Goal: Task Accomplishment & Management: Use online tool/utility

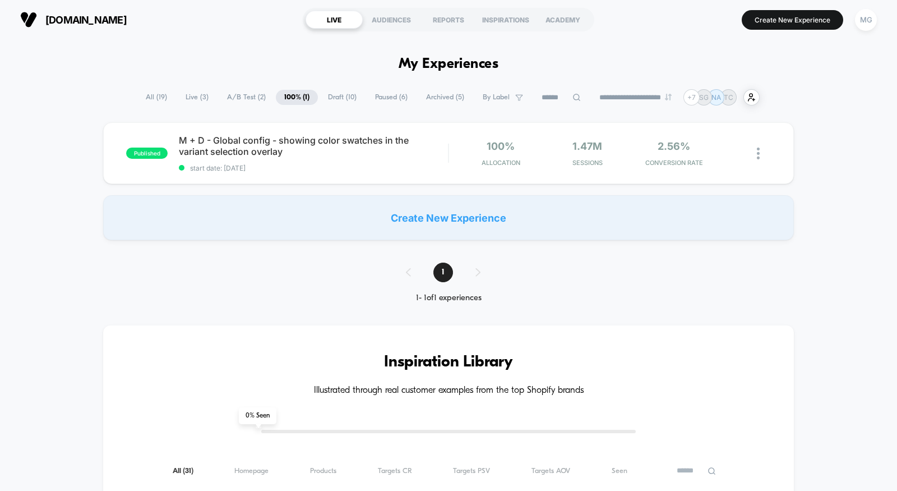
click at [225, 99] on span "A/B Test ( 2 )" at bounding box center [247, 97] width 56 height 15
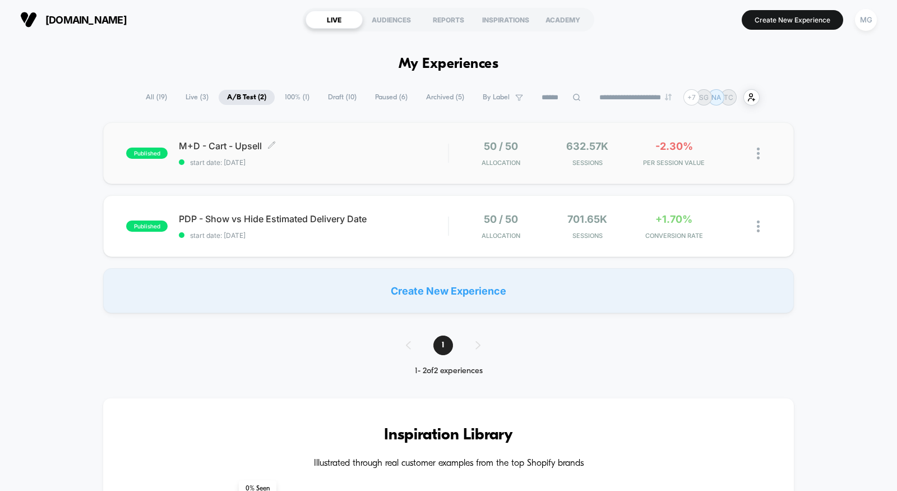
click at [343, 153] on div "M+D - Cart - Upsell Click to edit experience details Click to edit experience d…" at bounding box center [313, 153] width 269 height 26
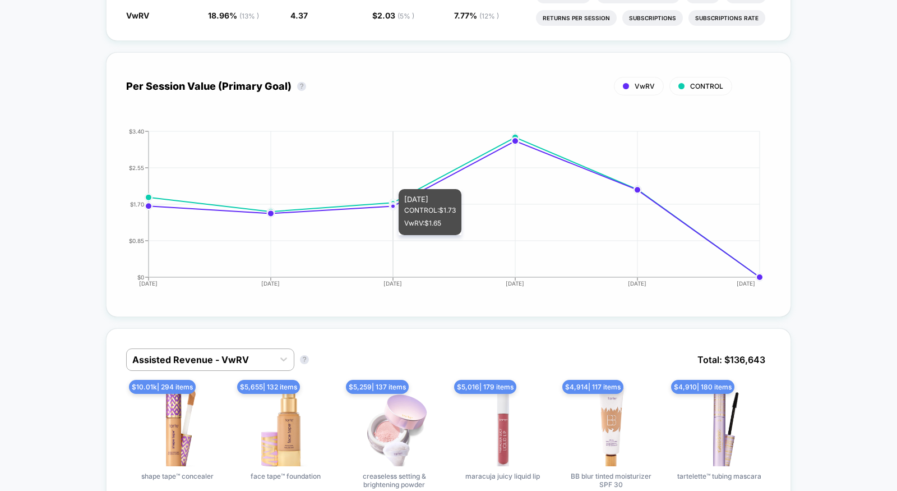
scroll to position [506, 0]
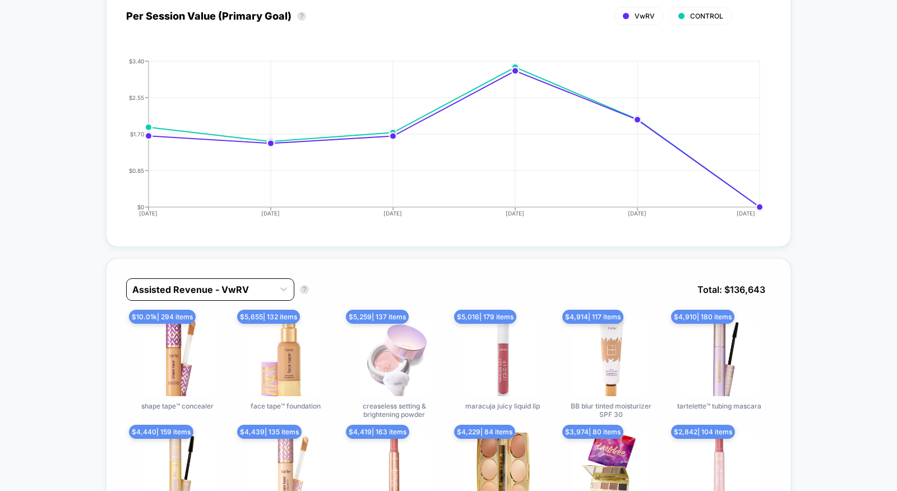
click at [248, 290] on div at bounding box center [200, 289] width 136 height 13
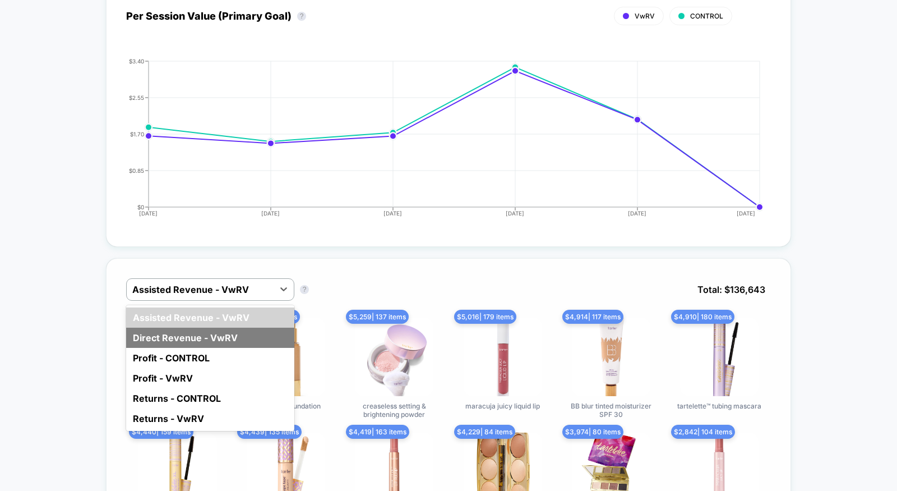
click at [219, 336] on div "Direct Revenue - VwRV" at bounding box center [210, 337] width 168 height 20
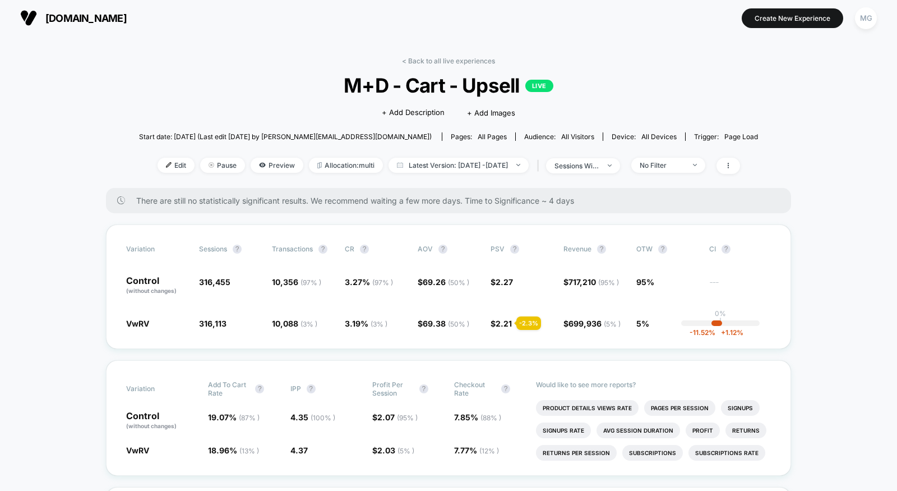
scroll to position [0, 0]
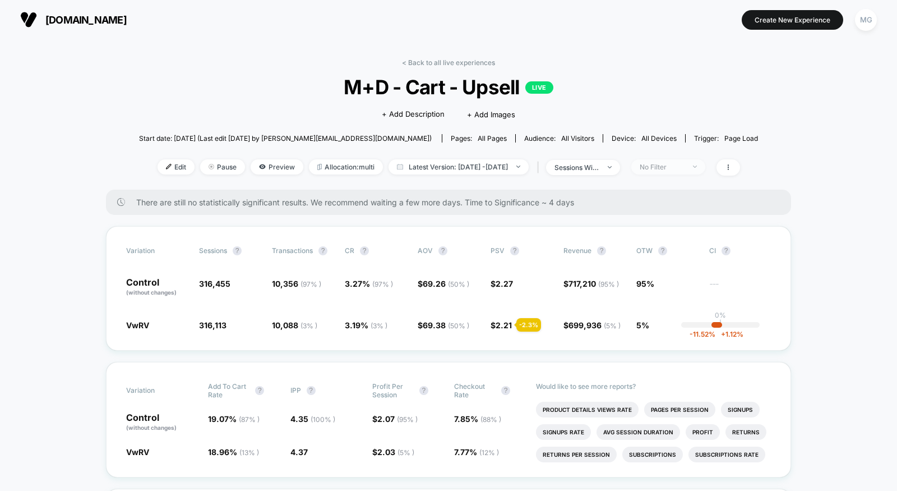
click at [668, 167] on div "No Filter" at bounding box center [662, 167] width 45 height 8
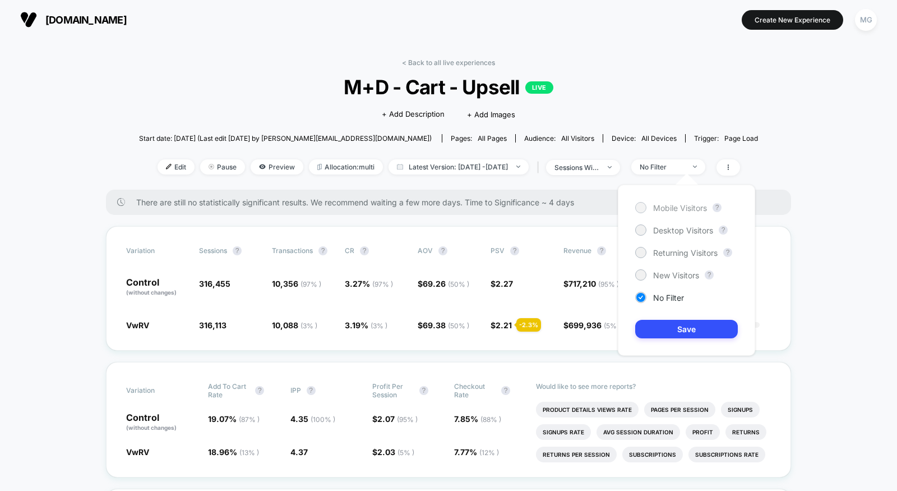
click at [657, 205] on span "Mobile Visitors" at bounding box center [680, 208] width 54 height 10
click at [659, 327] on button "Save" at bounding box center [686, 329] width 103 height 19
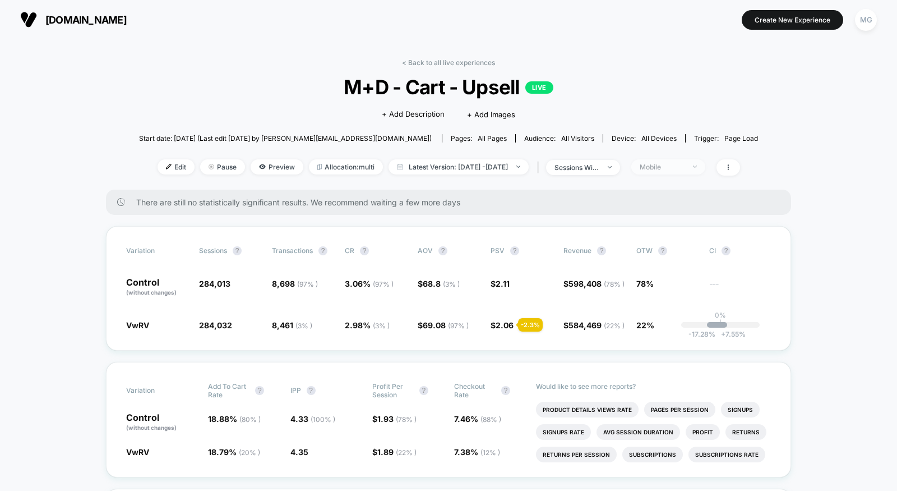
click at [685, 167] on div "Mobile" at bounding box center [662, 167] width 45 height 8
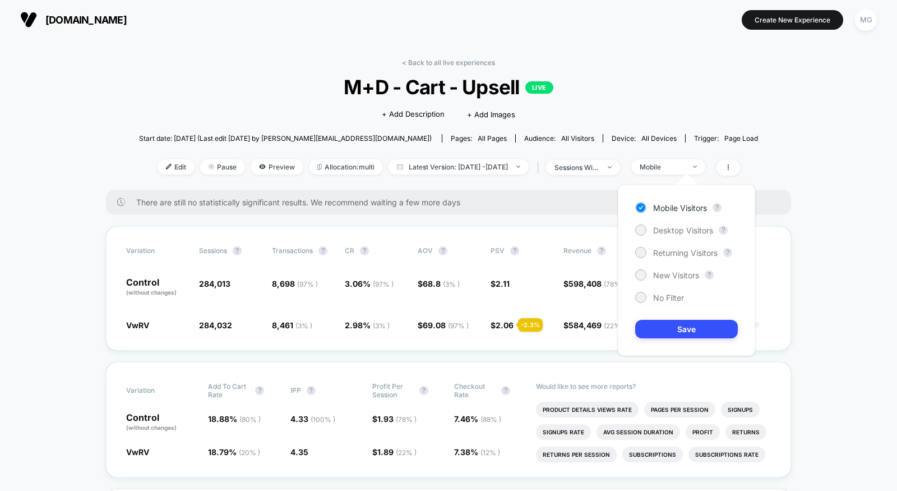
click at [462, 68] on div "< Back to all live experiences M+D - Cart - Upsell LIVE Click to edit experienc…" at bounding box center [448, 123] width 619 height 131
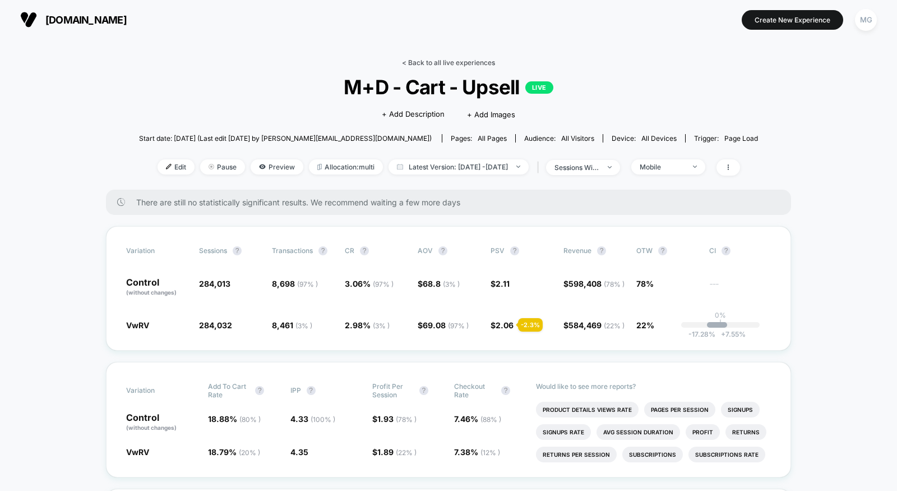
click at [462, 63] on link "< Back to all live experiences" at bounding box center [448, 62] width 93 height 8
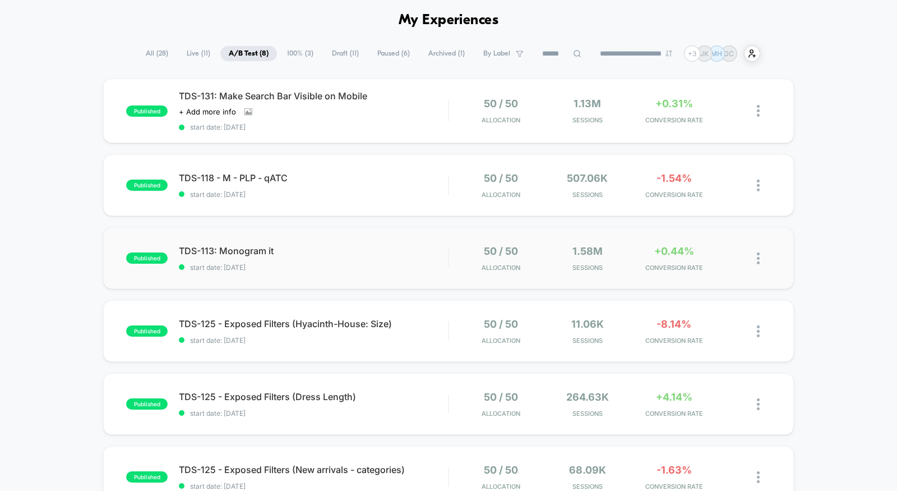
scroll to position [49, 0]
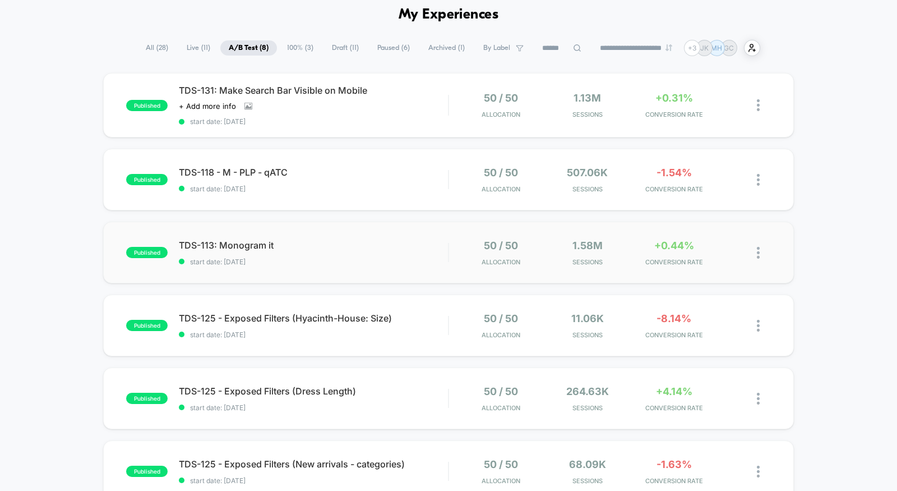
click at [387, 237] on div "published TDS-113: Monogram it start date: [DATE] 50 / 50 Allocation 1.58M Sess…" at bounding box center [448, 252] width 691 height 62
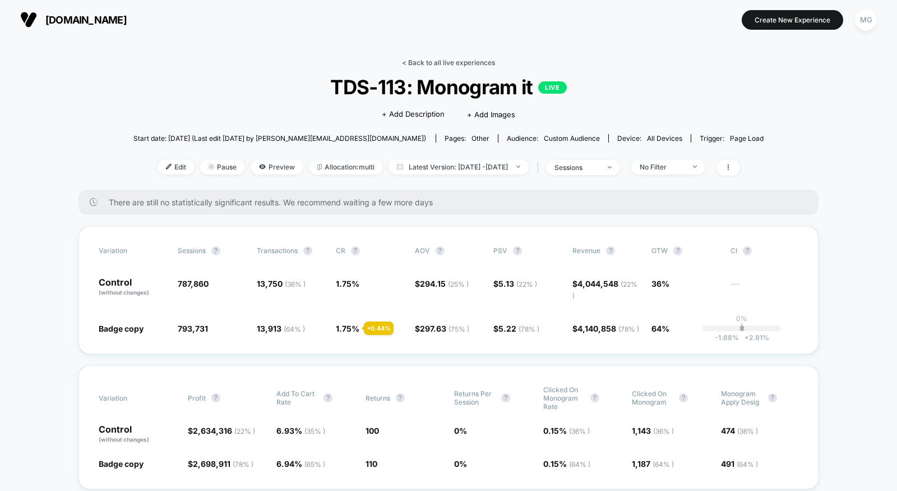
click at [467, 62] on link "< Back to all live experiences" at bounding box center [448, 62] width 93 height 8
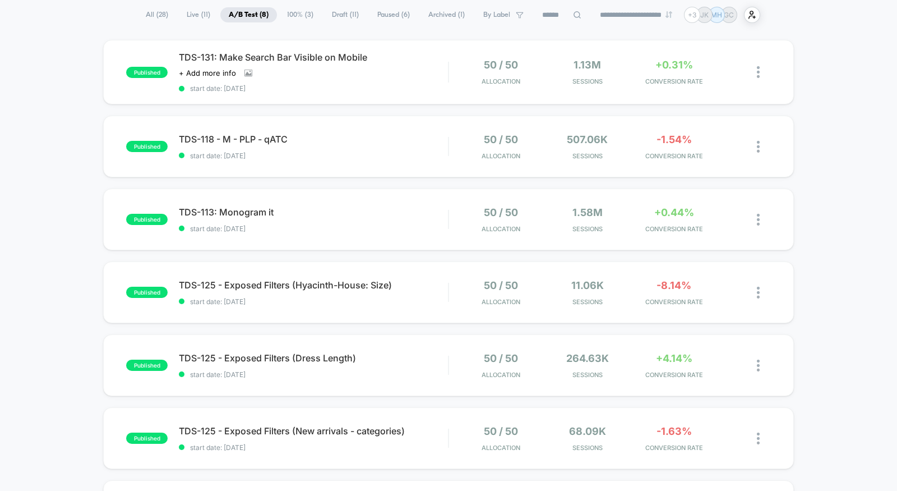
scroll to position [90, 0]
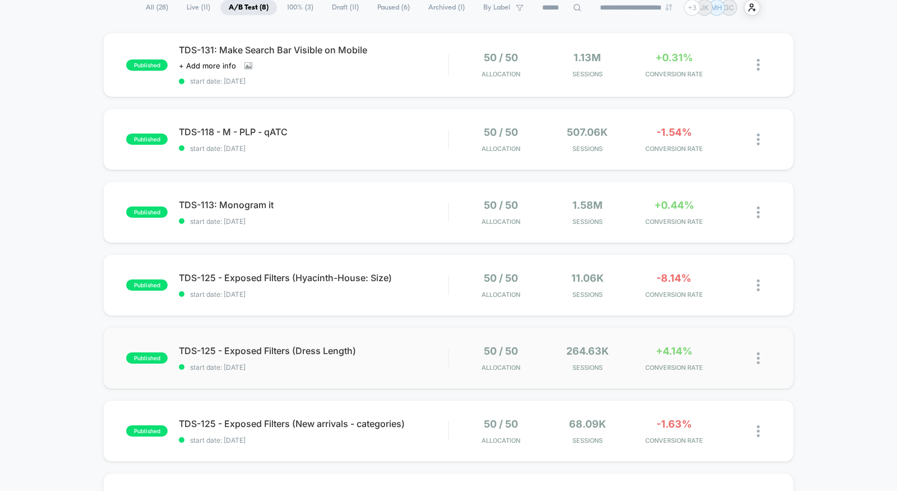
click at [357, 375] on div "published TDS-125 - Exposed Filters (Dress Length) start date: [DATE] 50 / 50 A…" at bounding box center [448, 358] width 691 height 62
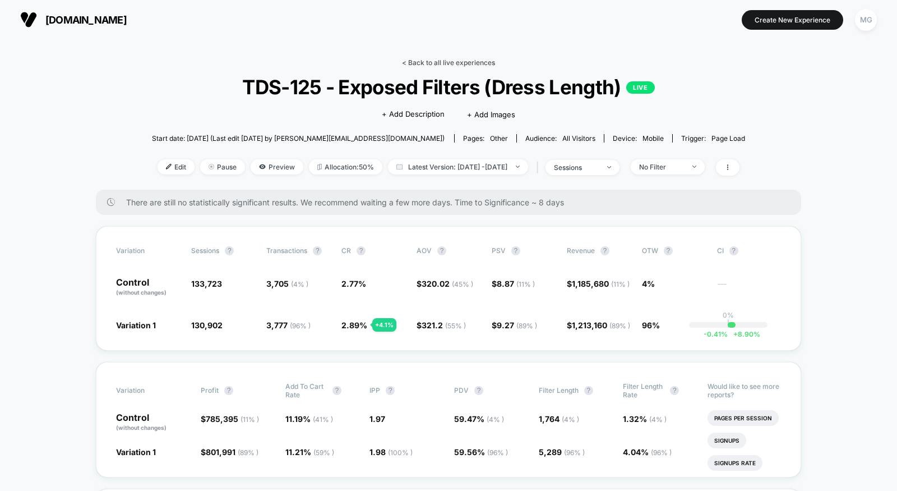
click at [442, 58] on link "< Back to all live experiences" at bounding box center [448, 62] width 93 height 8
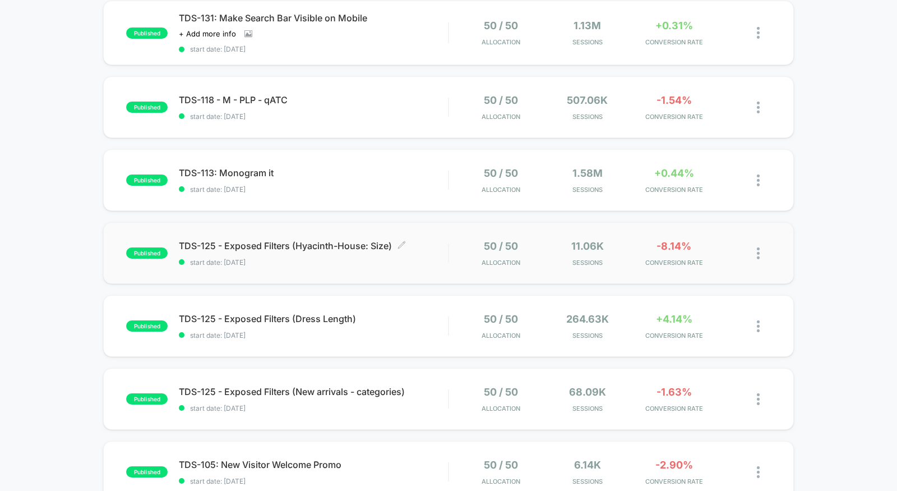
scroll to position [124, 0]
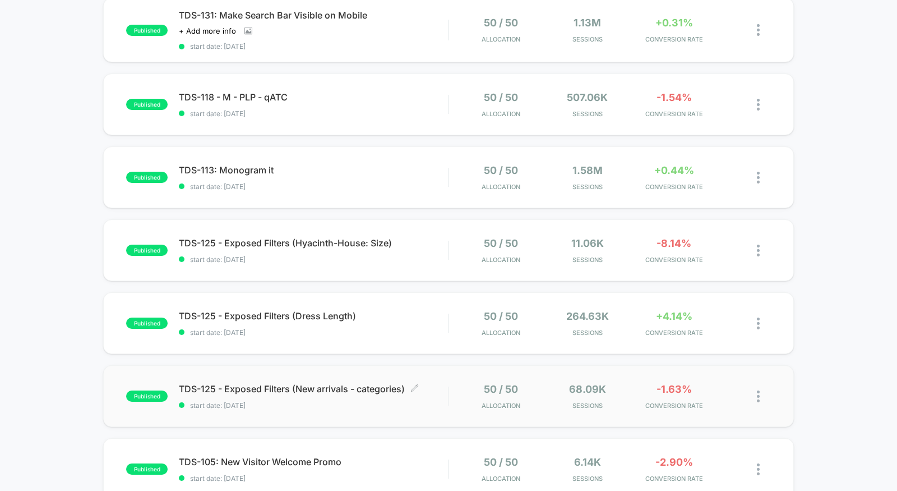
click at [368, 405] on span "start date: [DATE]" at bounding box center [313, 405] width 269 height 8
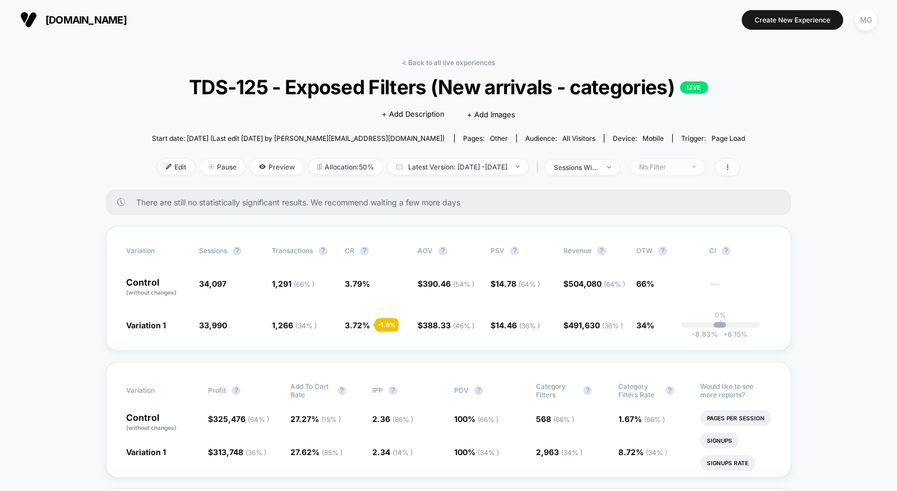
click at [682, 165] on div "No Filter" at bounding box center [661, 167] width 45 height 8
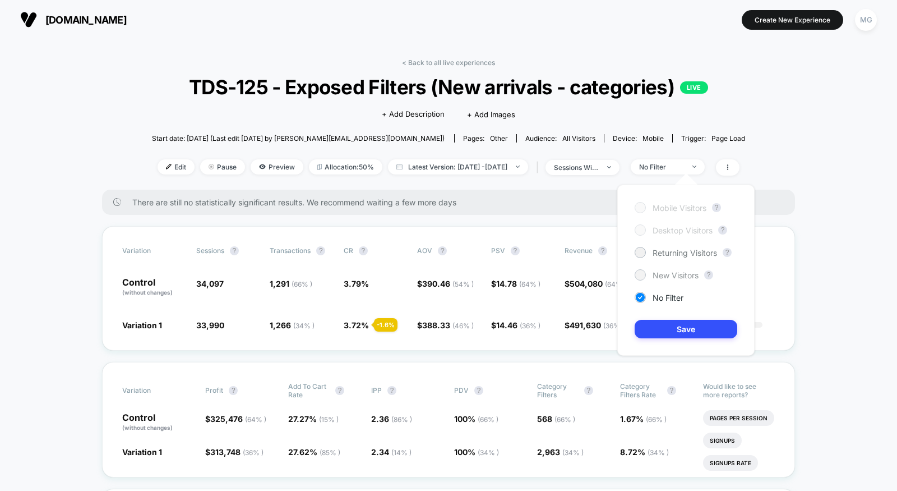
click at [668, 273] on span "New Visitors" at bounding box center [676, 275] width 46 height 10
click at [666, 332] on button "Save" at bounding box center [686, 329] width 103 height 19
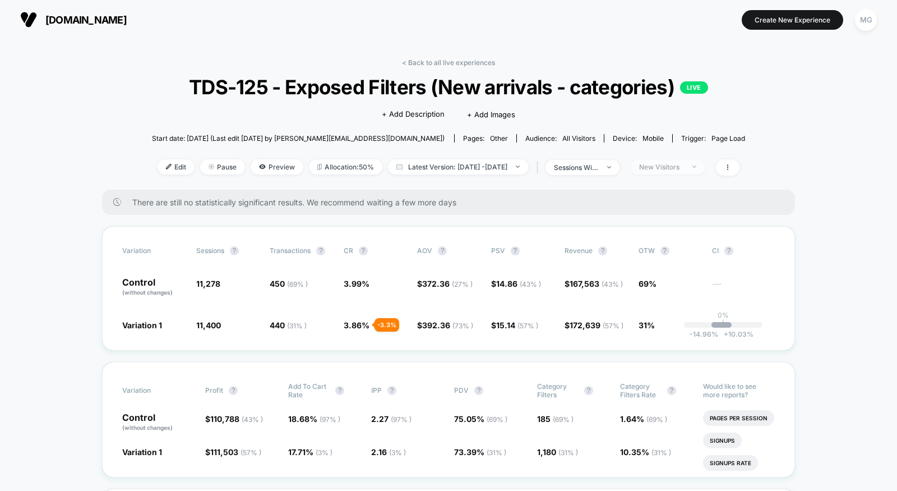
click at [705, 168] on span "New Visitors" at bounding box center [668, 166] width 74 height 15
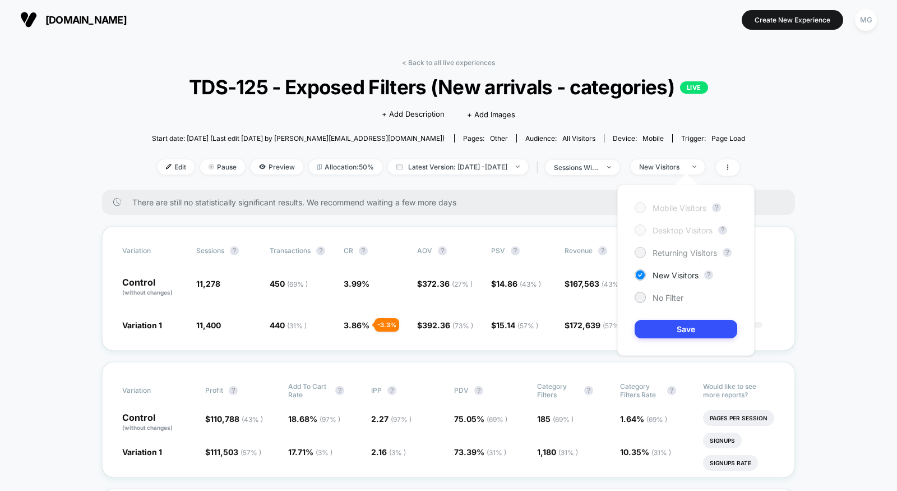
click at [654, 250] on span "Returning Visitors" at bounding box center [685, 253] width 64 height 10
drag, startPoint x: 654, startPoint y: 356, endPoint x: 654, endPoint y: 349, distance: 6.7
click at [654, 349] on div "Mobile Visitors ? Desktop Visitors ? Returning Visitors ? New Visitors ? No Fil…" at bounding box center [686, 269] width 160 height 193
click at [654, 324] on button "Save" at bounding box center [686, 329] width 103 height 19
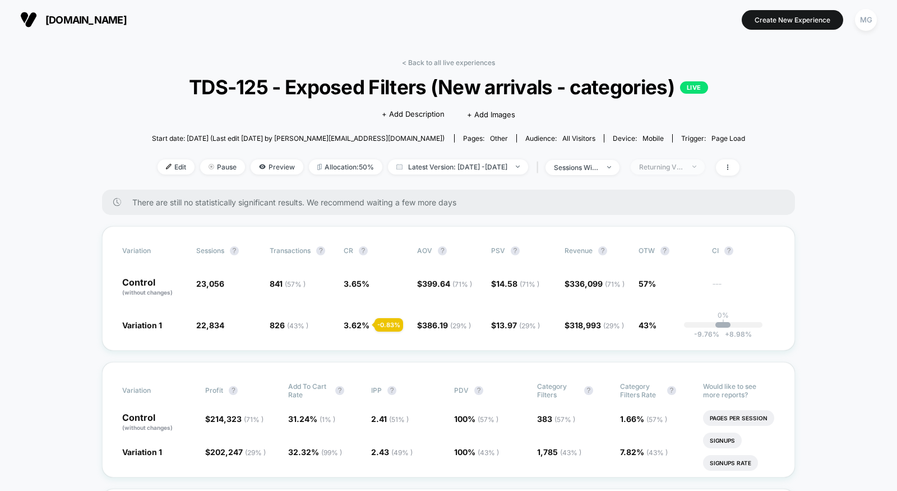
click at [679, 159] on span "Returning Visitors" at bounding box center [668, 166] width 74 height 15
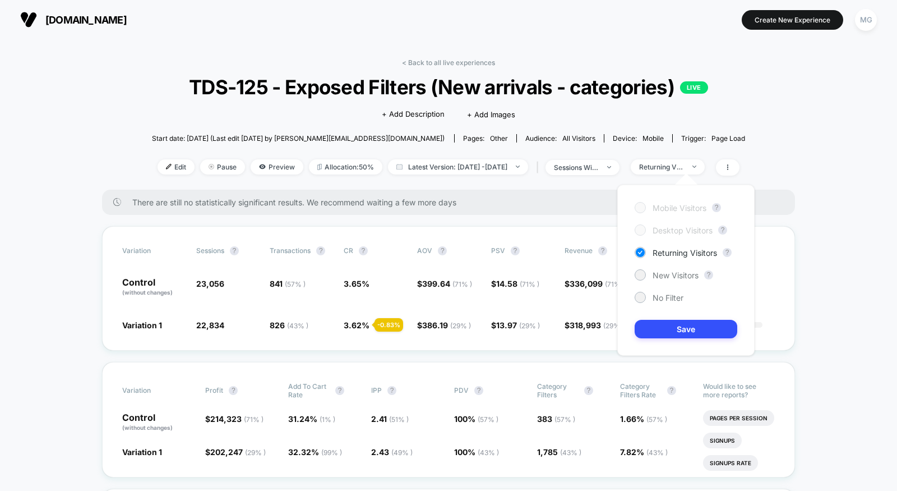
click at [658, 206] on span "Mobile Visitors" at bounding box center [680, 208] width 54 height 10
click at [650, 277] on div "New Visitors" at bounding box center [667, 274] width 64 height 11
click at [587, 167] on div "sessions with impression" at bounding box center [576, 167] width 45 height 8
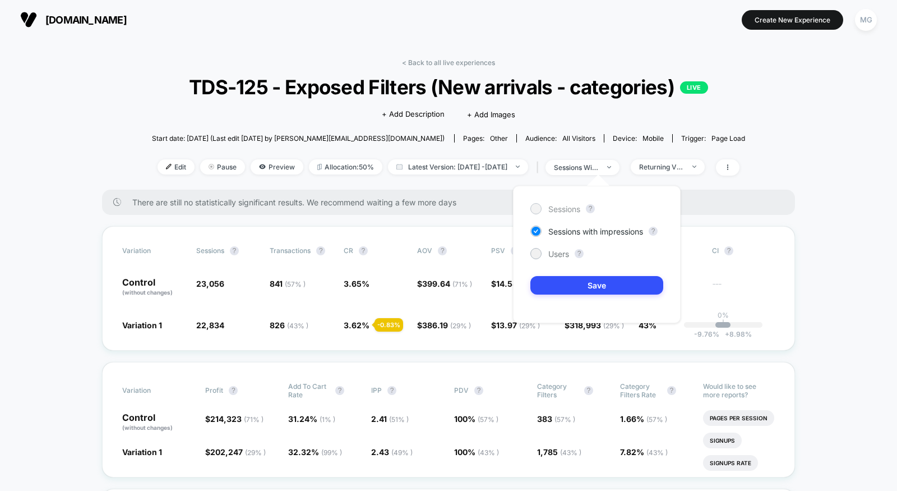
click at [564, 210] on span "Sessions" at bounding box center [564, 209] width 32 height 10
click at [564, 283] on button "Save" at bounding box center [596, 285] width 133 height 19
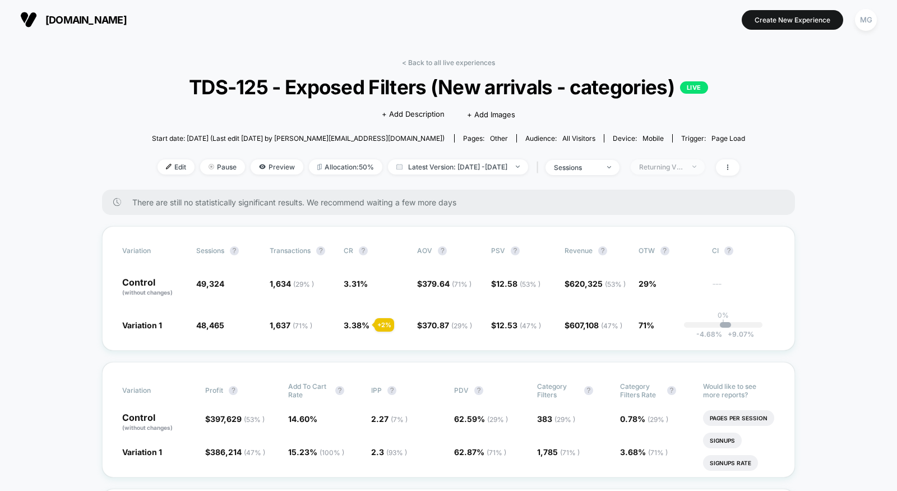
click at [675, 168] on div "Returning Visitors" at bounding box center [661, 167] width 45 height 8
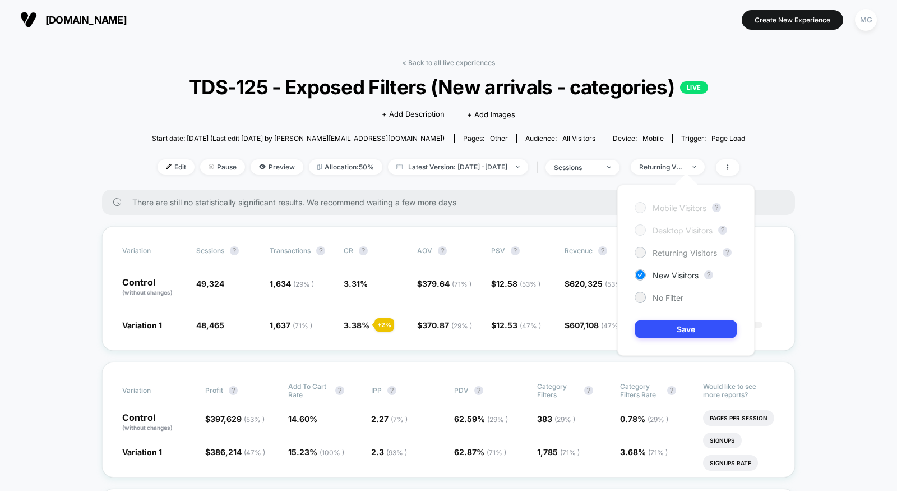
click at [671, 253] on span "Returning Visitors" at bounding box center [685, 253] width 64 height 10
click at [658, 298] on span "No Filter" at bounding box center [668, 298] width 31 height 10
click at [658, 320] on button "Save" at bounding box center [686, 329] width 103 height 19
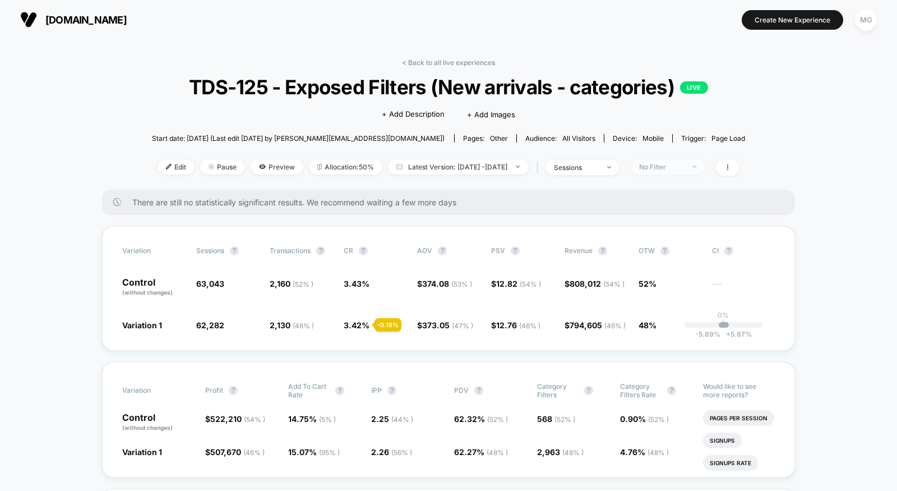
click at [684, 167] on div "No Filter" at bounding box center [661, 167] width 45 height 8
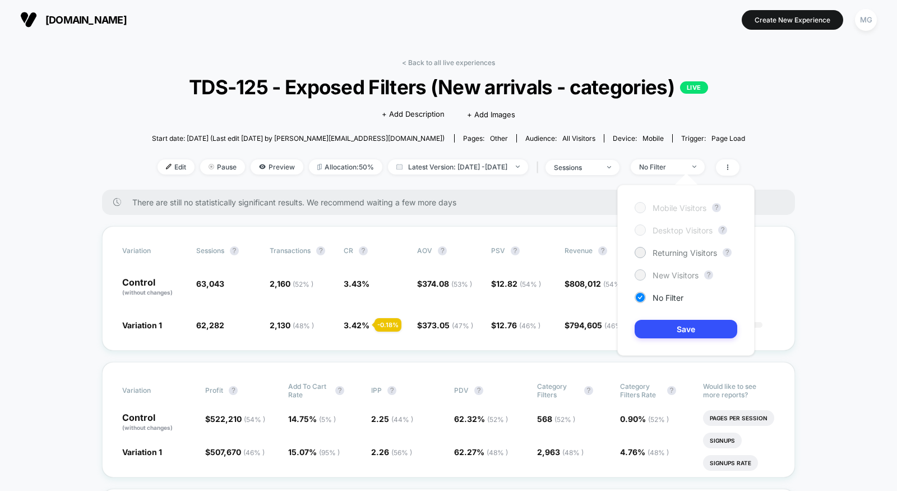
click at [655, 273] on span "New Visitors" at bounding box center [676, 275] width 46 height 10
click at [655, 327] on button "Save" at bounding box center [686, 329] width 103 height 19
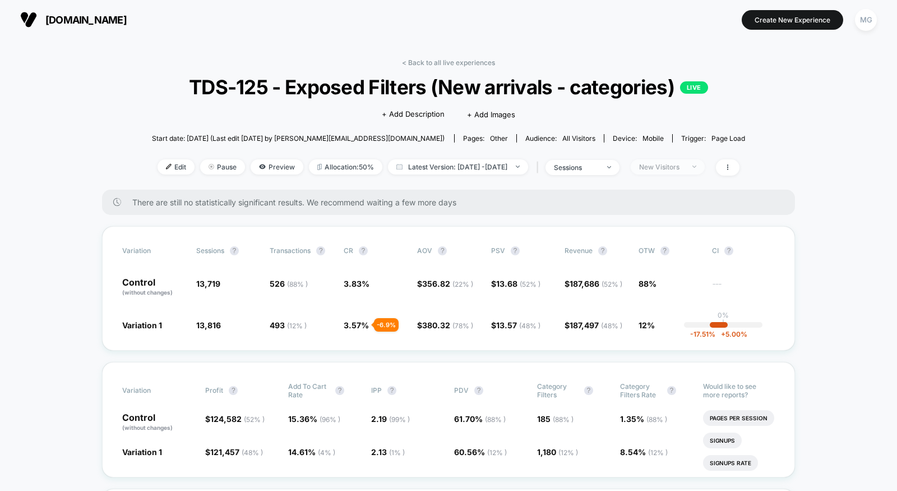
click at [682, 165] on div "New Visitors" at bounding box center [661, 167] width 45 height 8
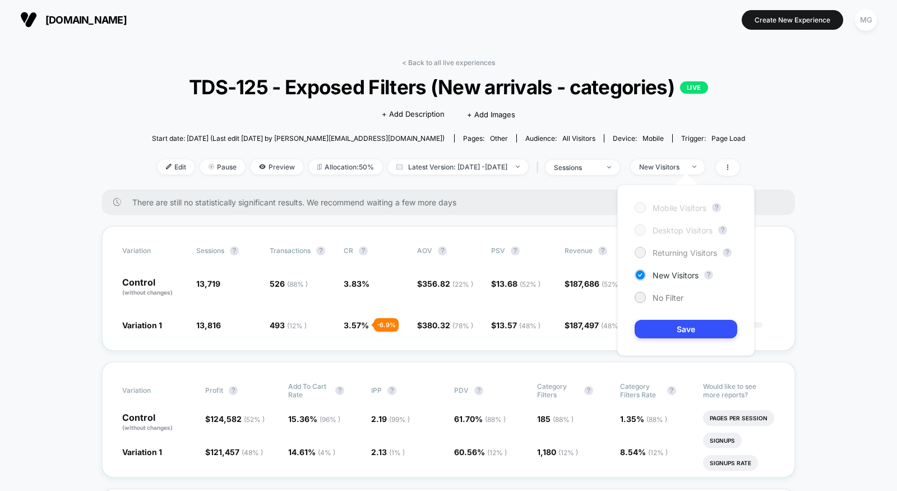
click at [648, 256] on div "Returning Visitors" at bounding box center [676, 252] width 82 height 11
click at [669, 321] on button "Save" at bounding box center [686, 329] width 103 height 19
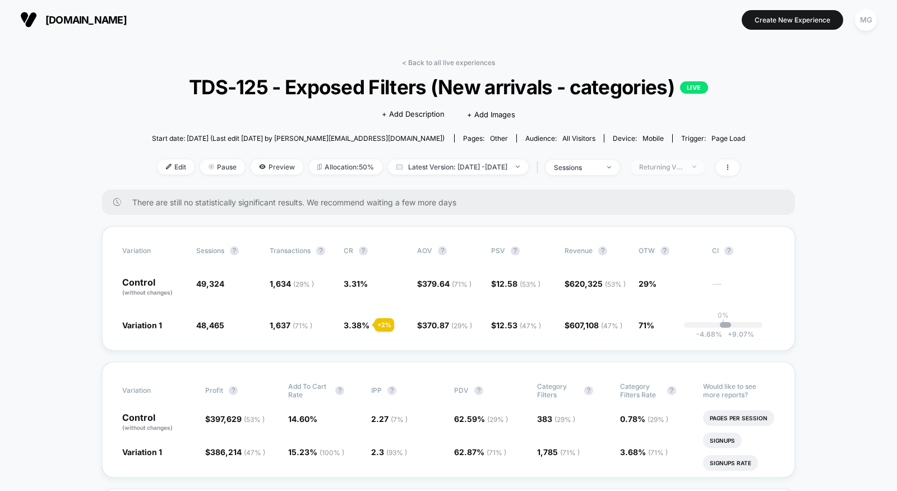
click at [672, 170] on span "Returning Visitors" at bounding box center [668, 166] width 74 height 15
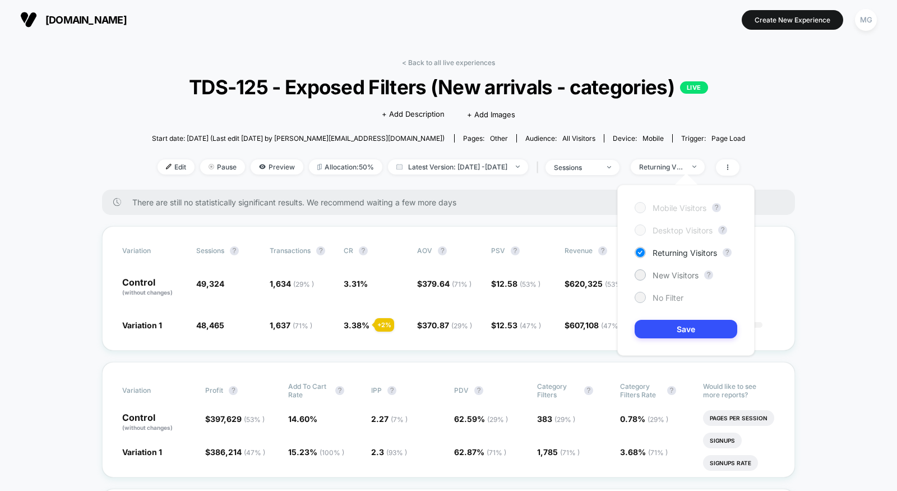
click at [657, 293] on span "No Filter" at bounding box center [668, 298] width 31 height 10
click at [657, 331] on button "Save" at bounding box center [686, 329] width 103 height 19
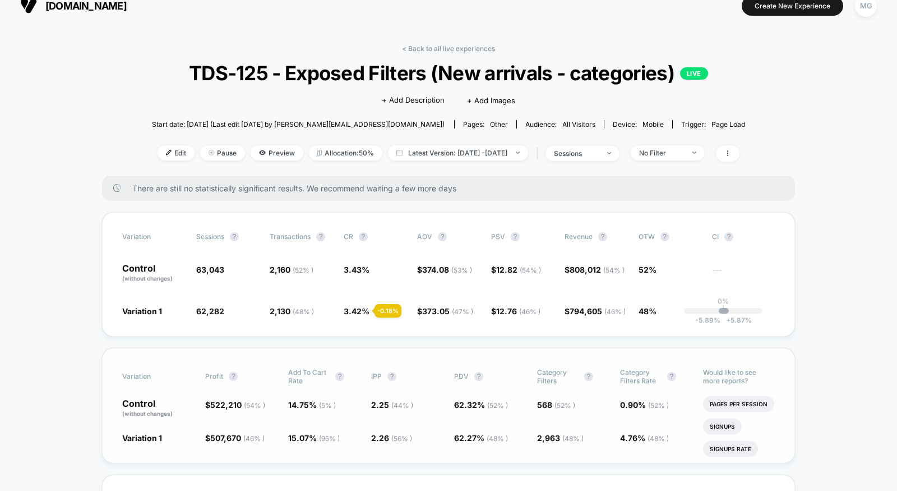
scroll to position [25, 0]
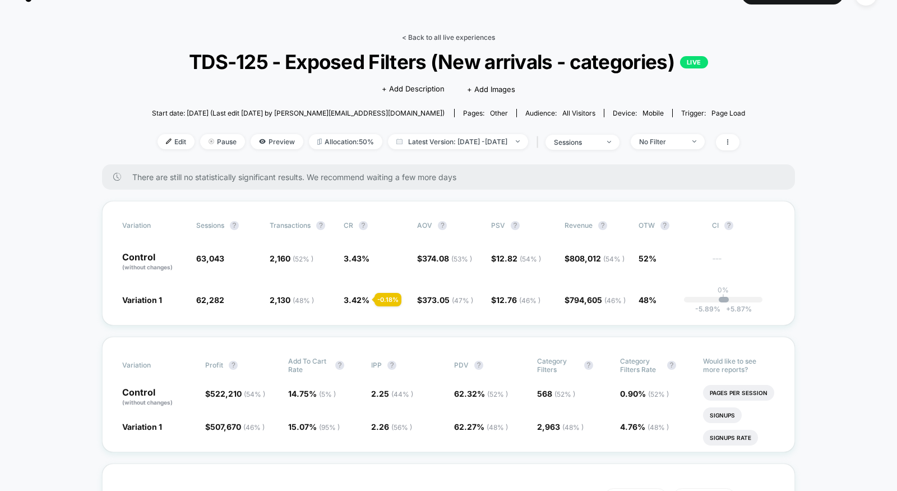
click at [419, 36] on link "< Back to all live experiences" at bounding box center [448, 37] width 93 height 8
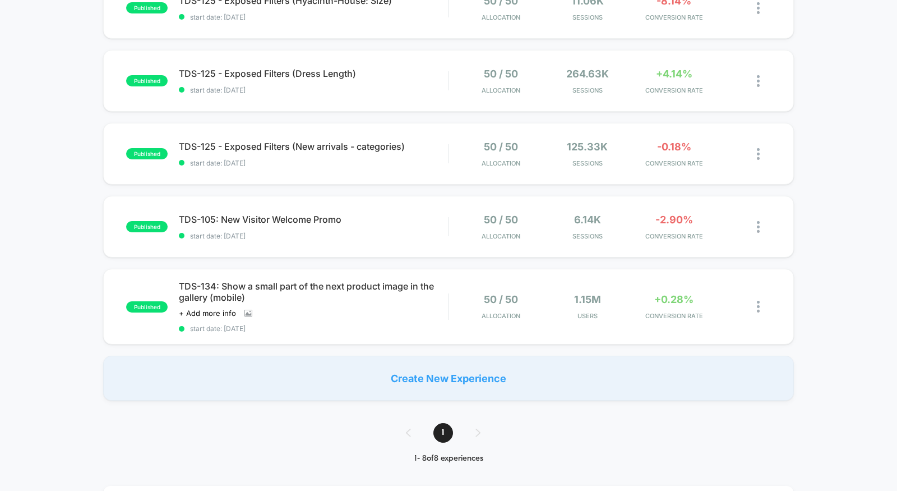
scroll to position [371, 0]
